Goal: Check status: Check status

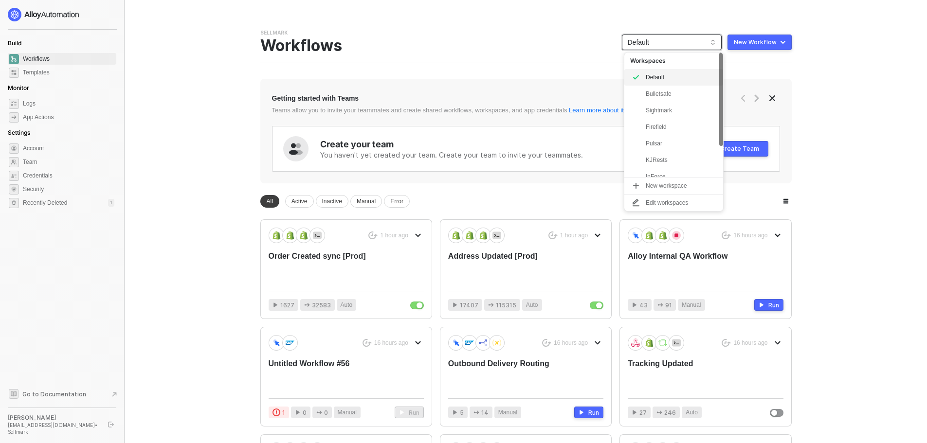
click at [662, 47] on span "Default" at bounding box center [672, 42] width 88 height 15
click at [663, 127] on div "Firefield" at bounding box center [682, 127] width 72 height 12
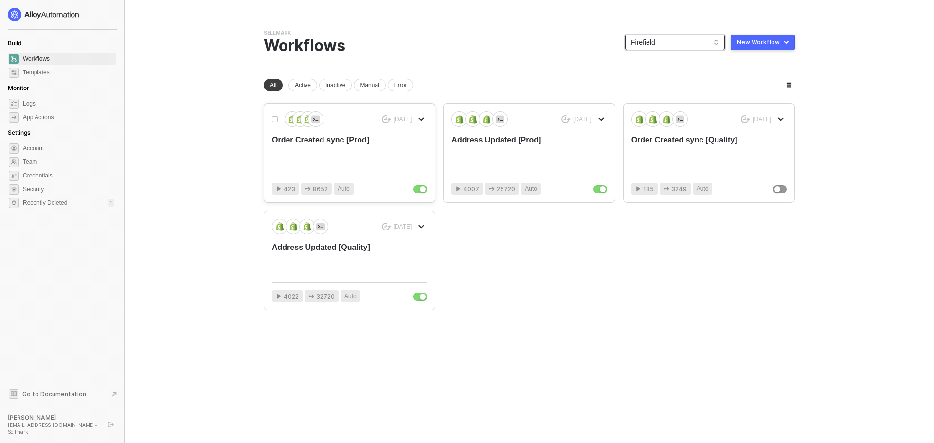
click at [339, 149] on div "Order Created sync [Prod]" at bounding box center [334, 151] width 124 height 32
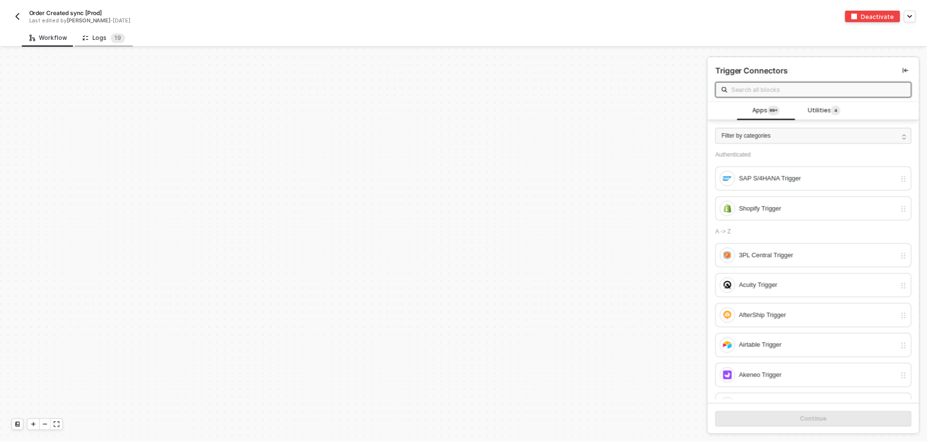
scroll to position [3290, 0]
click at [100, 38] on div "Logs 1 9" at bounding box center [104, 37] width 43 height 10
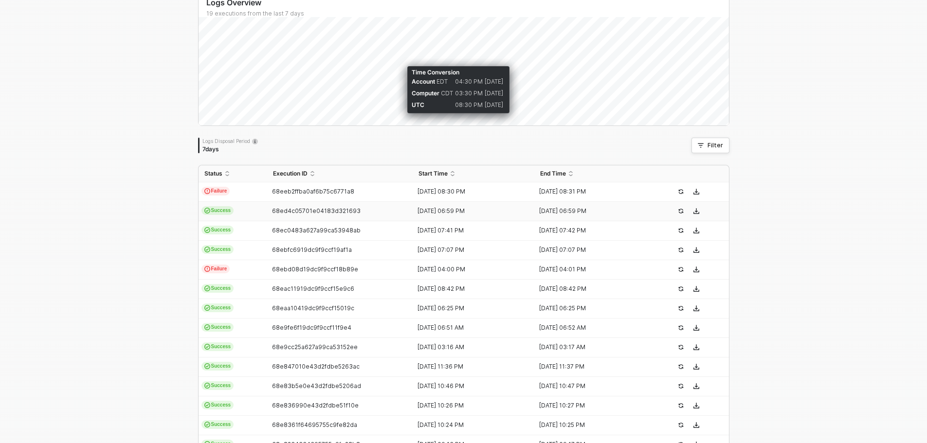
scroll to position [0, 0]
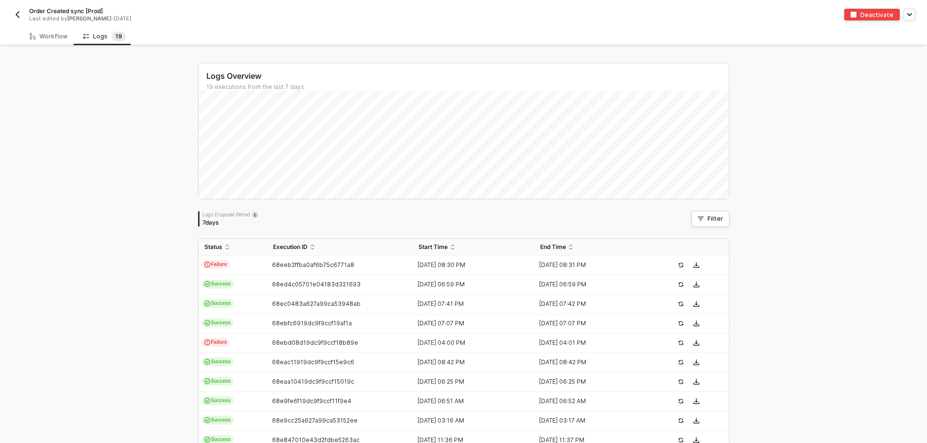
click at [18, 16] on img "button" at bounding box center [18, 15] width 8 height 8
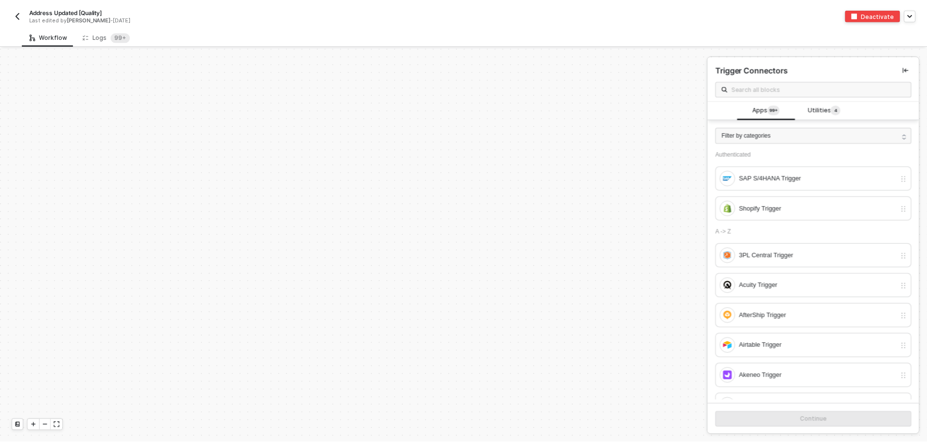
scroll to position [3485, 0]
click at [101, 35] on div "Logs 99+" at bounding box center [107, 37] width 48 height 10
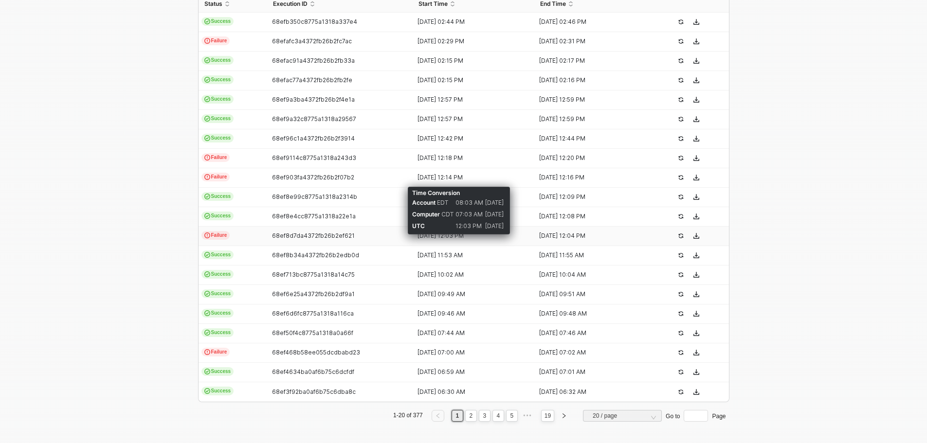
scroll to position [245, 0]
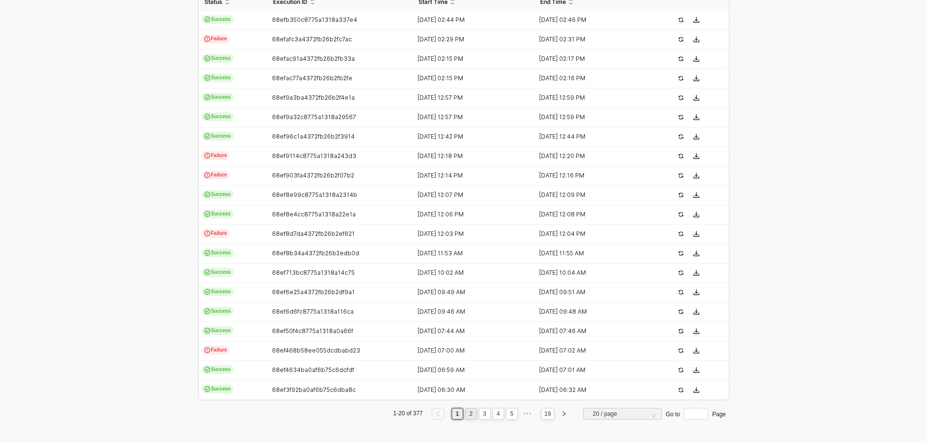
click at [468, 412] on link "2" at bounding box center [470, 414] width 9 height 11
click at [485, 421] on div "Status Execution ID Start Time End Time Success 68ef39daba0af6b75c6d9d0f 15 Oct…" at bounding box center [463, 210] width 531 height 434
click at [483, 419] on link "3" at bounding box center [484, 414] width 9 height 11
click at [493, 415] on link "4" at bounding box center [497, 414] width 9 height 11
click at [493, 412] on link "5" at bounding box center [497, 414] width 9 height 11
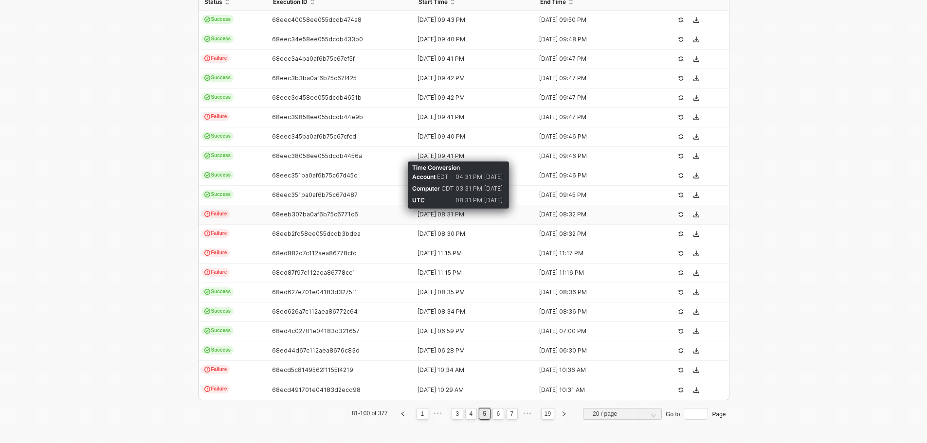
click at [434, 214] on div "14 Oct 2025 08:31 PM" at bounding box center [470, 215] width 114 height 8
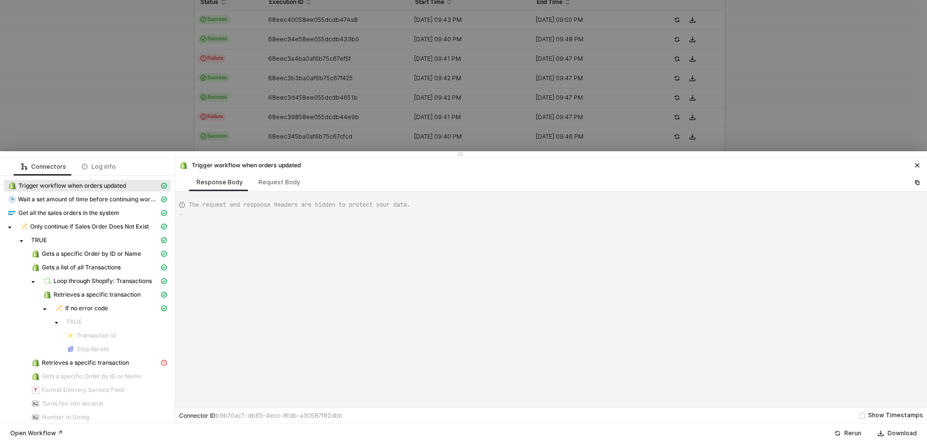
type textarea "{ "json": { "id": 6763479531747, "admin_graphql_api_id": "gid://shopify/Order/6…"
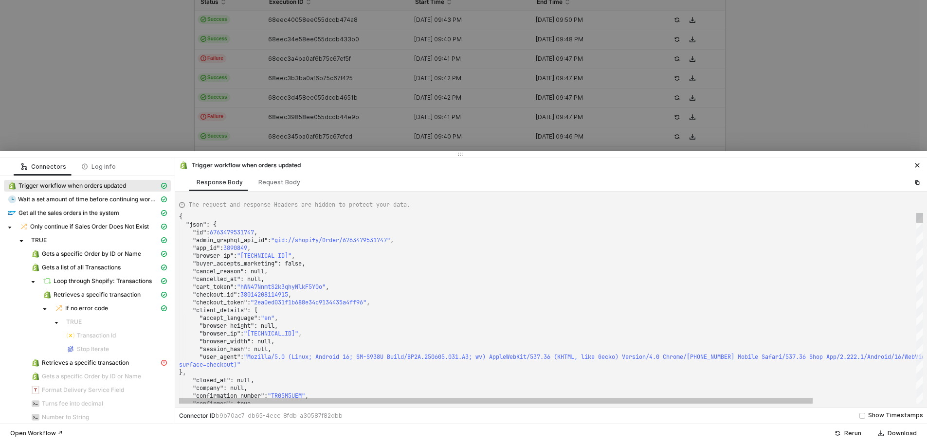
click at [470, 288] on div ""cart_token" : "hWN47NnmtS2k3qhyNlkF5Y0o" ," at bounding box center [611, 287] width 865 height 8
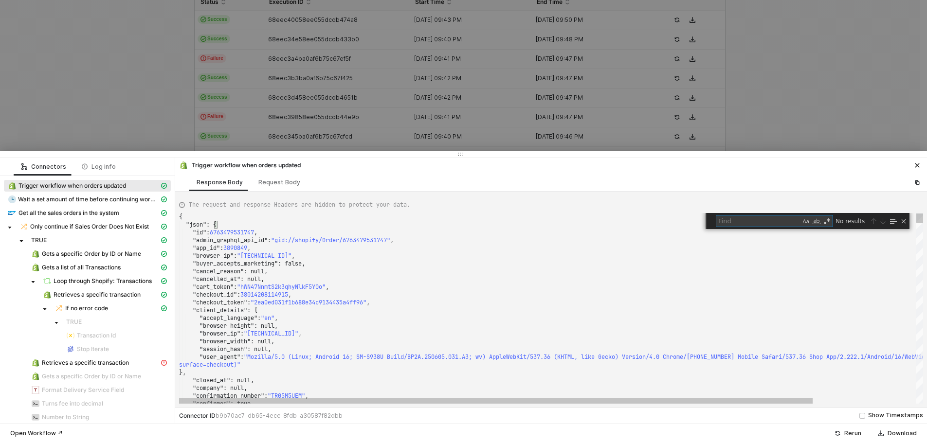
type textarea "4"
type textarea ""checkout_id": 38014208114915, "checkout_token": "2ea0ed031f1b688e34c9134435a4f…"
type textarea "40"
type textarea ""financial_status": "paid", "fulfillment_status": null, "landing_site": "/cart/…"
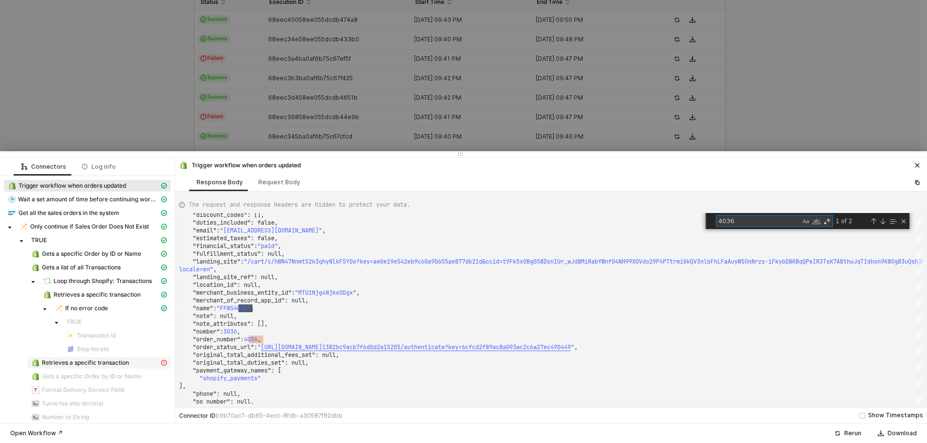
type textarea "4036"
click at [39, 357] on span "Retrieves a specific transaction" at bounding box center [99, 363] width 144 height 12
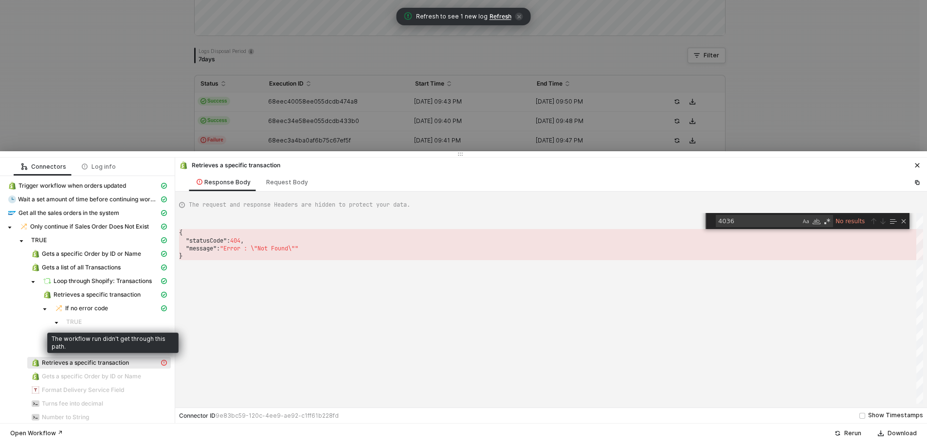
scroll to position [2, 0]
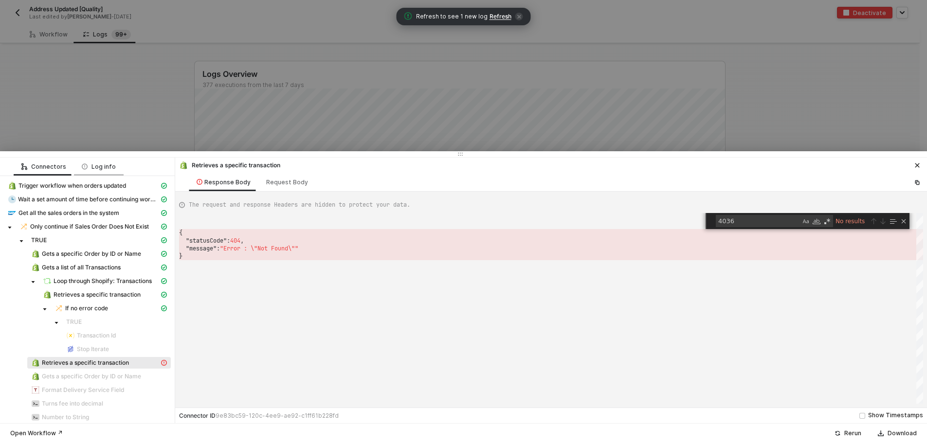
click at [102, 166] on div "Log info" at bounding box center [99, 167] width 34 height 8
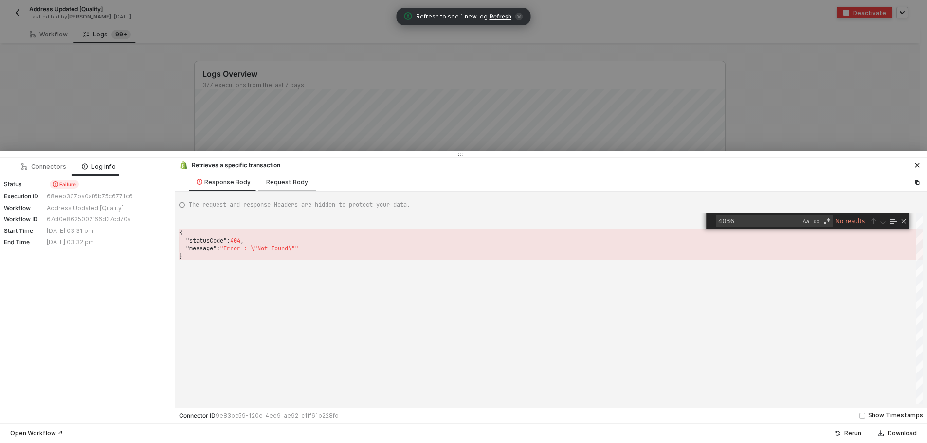
click at [280, 181] on div "Request Body" at bounding box center [287, 183] width 42 height 8
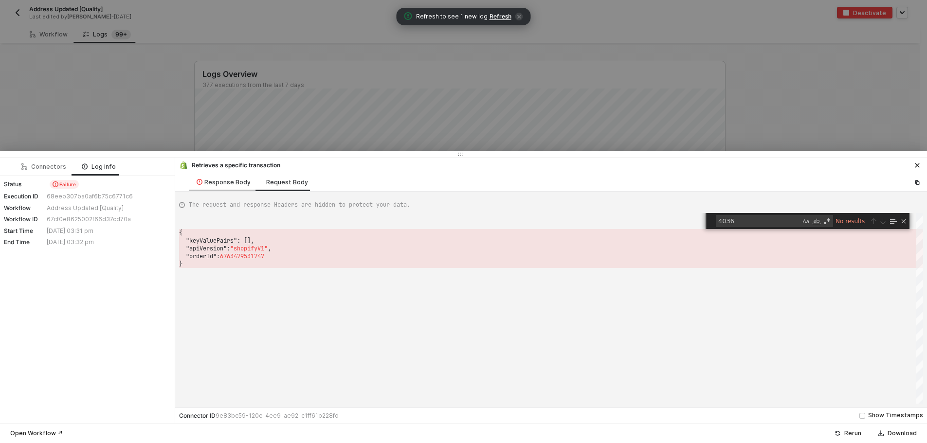
click at [223, 185] on div "Response Body" at bounding box center [224, 183] width 54 height 8
type textarea "{ "statusCode": 404, "message": "Error : \"Not Found\"" }"
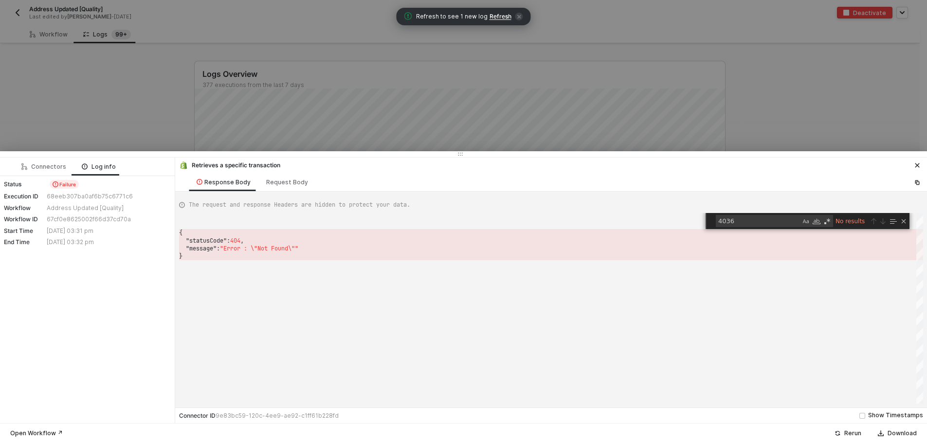
click at [146, 128] on div at bounding box center [463, 221] width 927 height 443
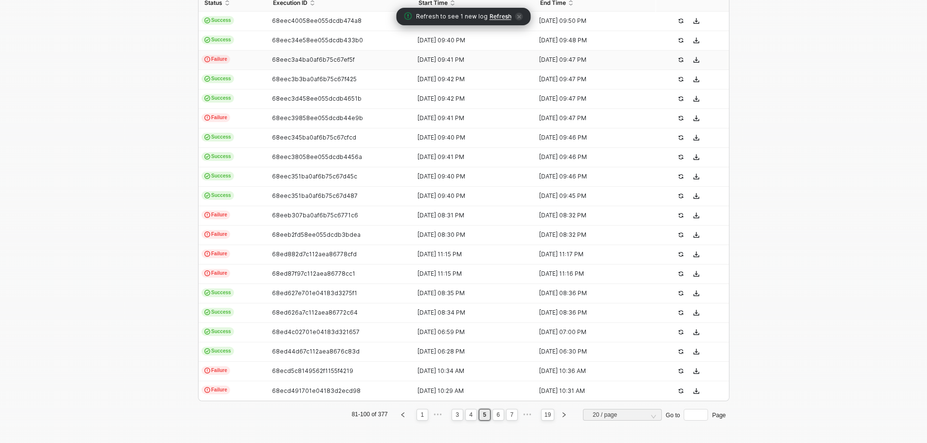
scroll to position [245, 0]
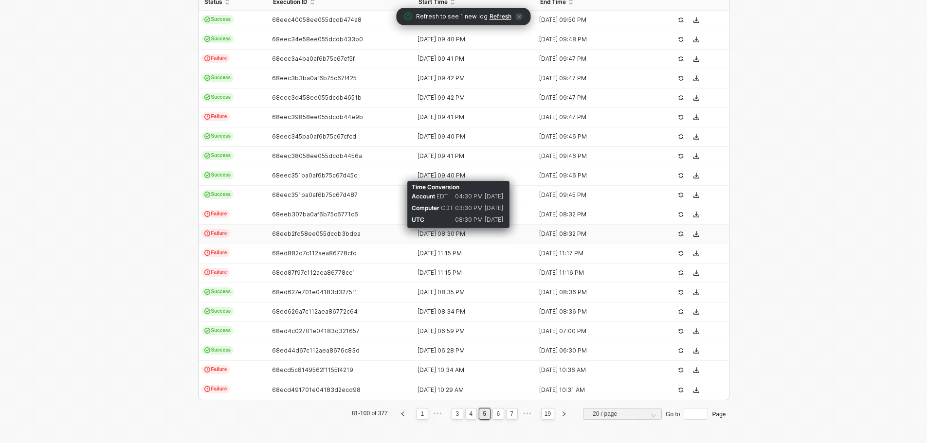
click at [461, 234] on div "14 Oct 2025 08:30 PM" at bounding box center [470, 234] width 114 height 8
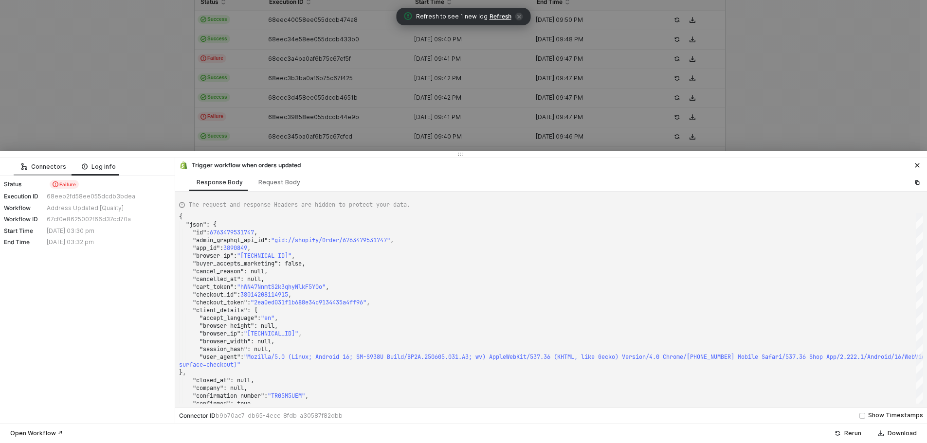
click at [48, 167] on div "Connectors" at bounding box center [43, 167] width 45 height 8
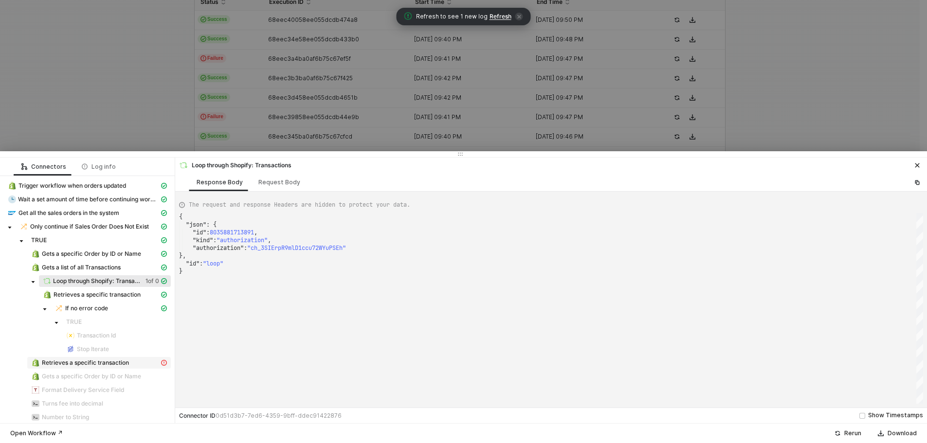
click at [103, 366] on span "Retrieves a specific transaction" at bounding box center [85, 363] width 87 height 8
type textarea "{ "statusCode": 404, "message": "Error : \"Not Found\"" }"
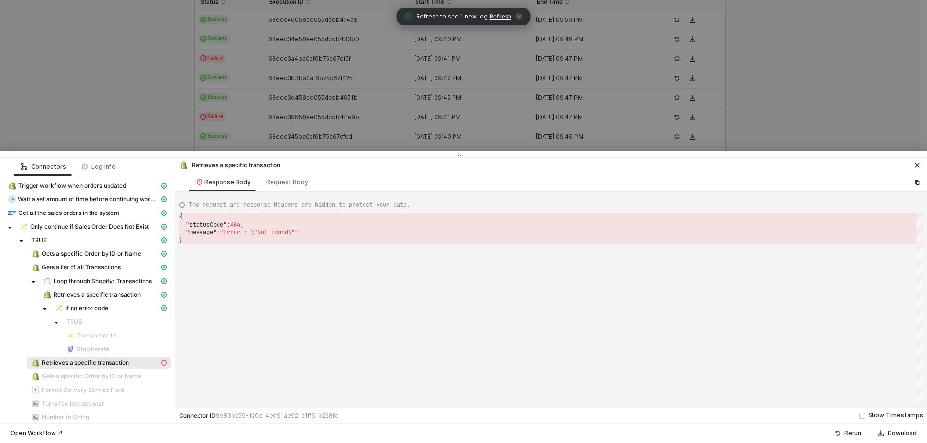
click at [26, 76] on div at bounding box center [463, 221] width 927 height 443
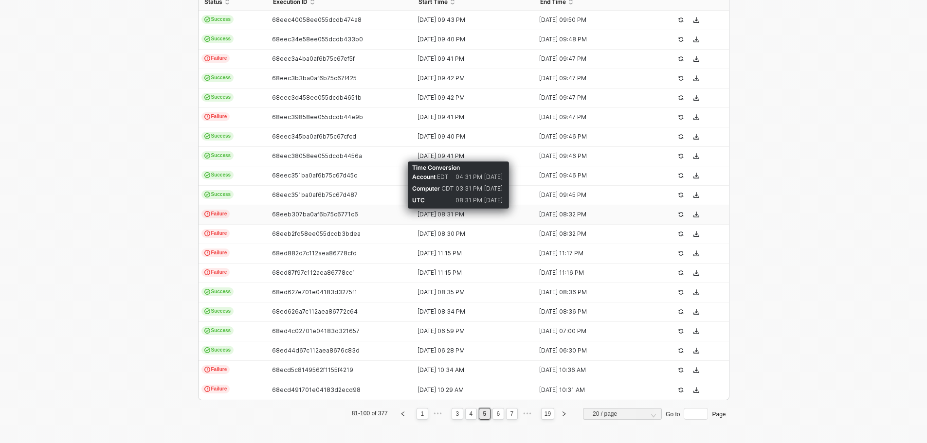
click at [418, 212] on div "14 Oct 2025 08:31 PM" at bounding box center [470, 215] width 114 height 8
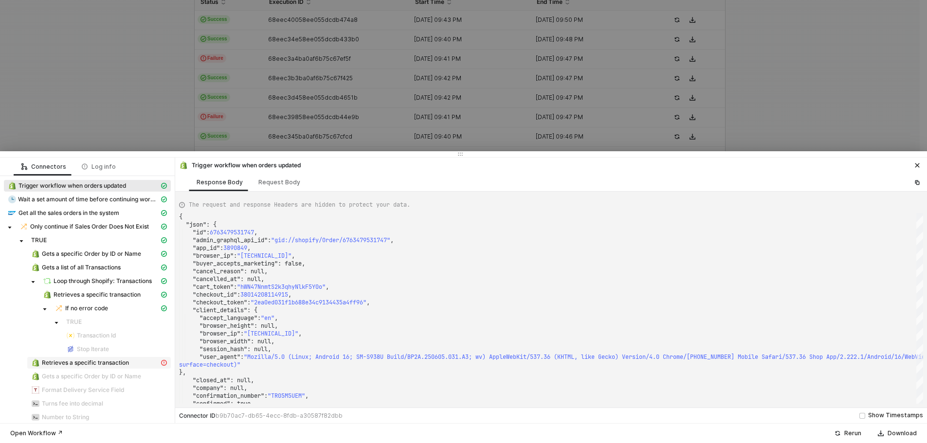
click at [109, 367] on div "Retrieves a specific transaction" at bounding box center [95, 363] width 128 height 9
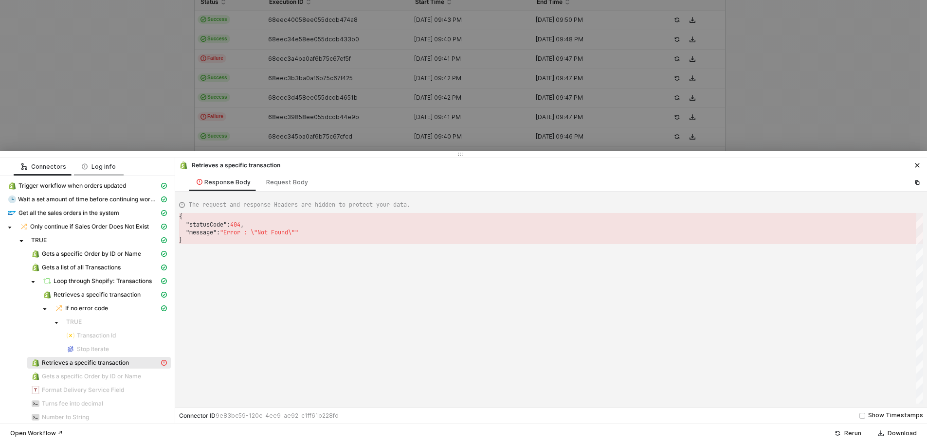
click at [96, 170] on div "Log info" at bounding box center [99, 167] width 34 height 8
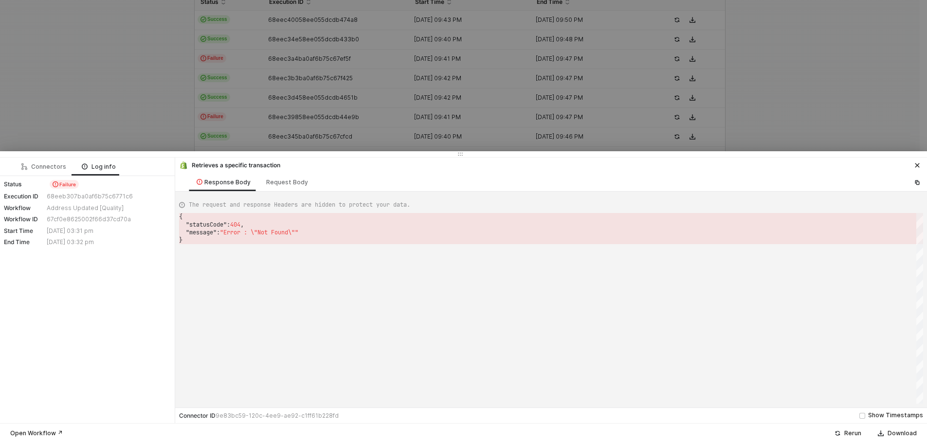
drag, startPoint x: 126, startPoint y: 245, endPoint x: 4, endPoint y: 178, distance: 138.5
click at [4, 178] on div "Status Failure Execution ID 68eeb307ba0af6b75c6771c6 Workflow Address Updated […" at bounding box center [87, 213] width 175 height 74
copy div "Status Failure Execution ID 68eeb307ba0af6b75c6771c6 Workflow Address Updated […"
click at [54, 166] on div "Connectors" at bounding box center [43, 167] width 45 height 8
type textarea "{ "json": { "id": 8035881713891, "kind": "authorization", "authorization": "ch_…"
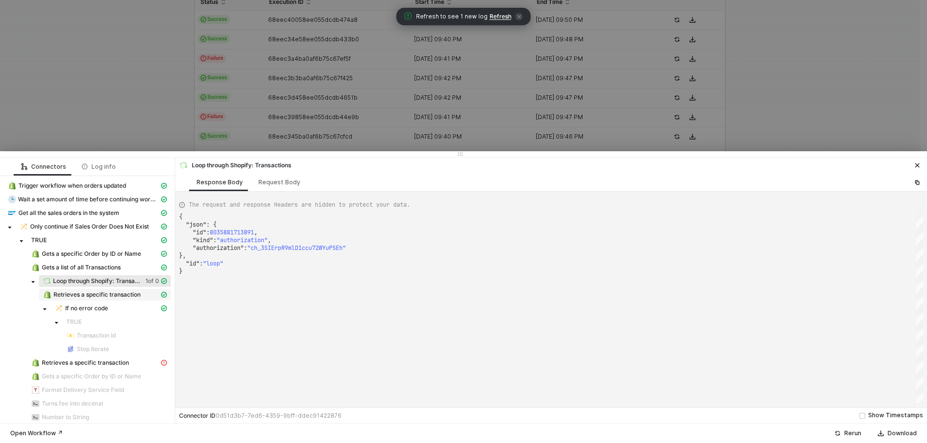
click at [99, 297] on span "Retrieves a specific transaction" at bounding box center [97, 295] width 87 height 8
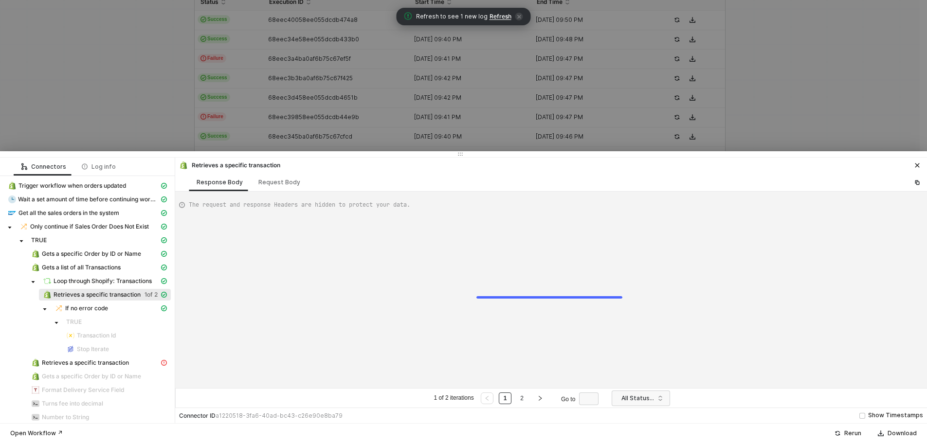
type textarea "{ "data": { "0": [ { "json": { "transaction": { "id": 8035881713891, "order_id"…"
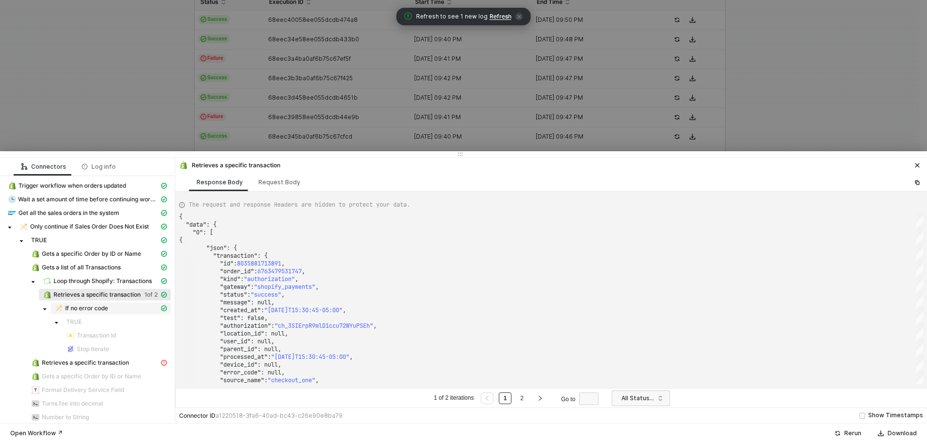
click at [88, 309] on span "If no error code" at bounding box center [86, 309] width 43 height 8
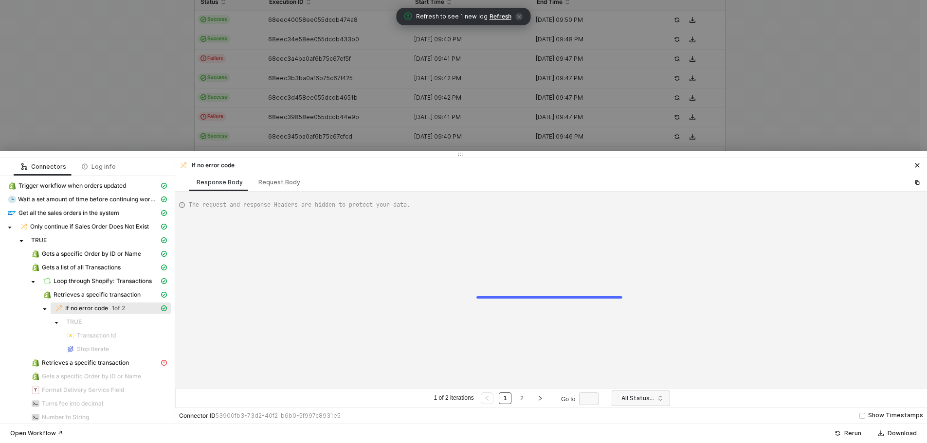
type textarea "{ "resulting_path": "FALSE" }"
